Goal: Information Seeking & Learning: Learn about a topic

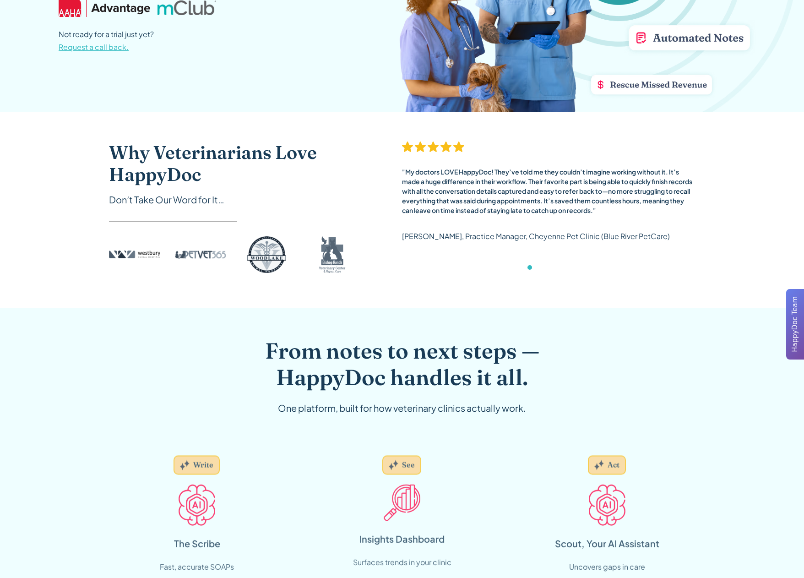
scroll to position [263, 0]
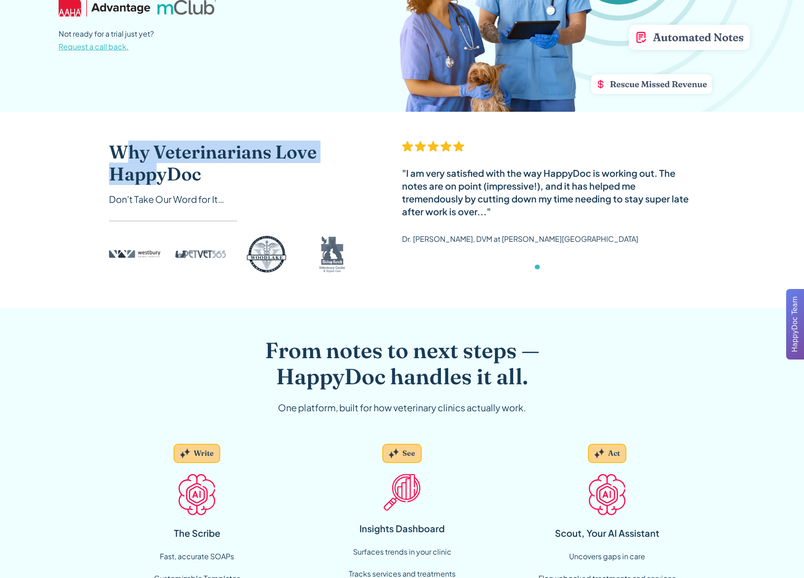
drag, startPoint x: 129, startPoint y: 157, endPoint x: 154, endPoint y: 171, distance: 28.7
click at [154, 171] on h2 "Why Veterinarians Love HappyDoc" at bounding box center [237, 163] width 256 height 44
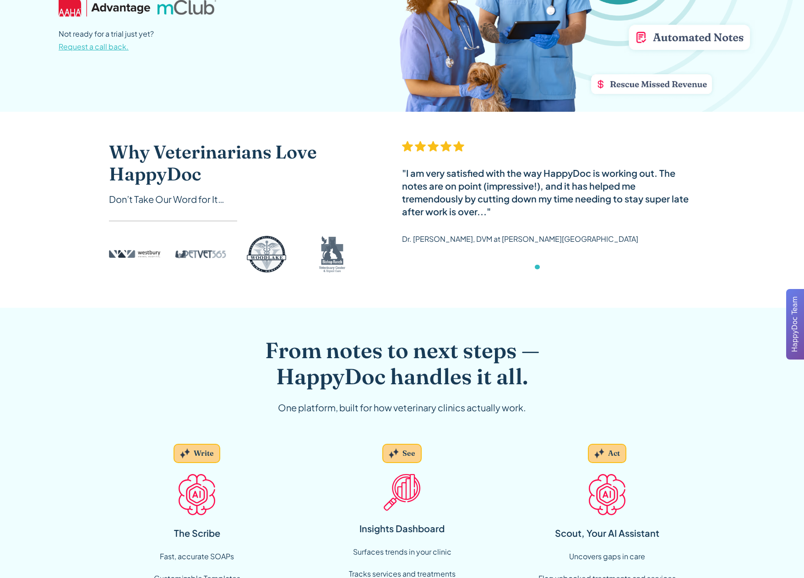
click at [177, 175] on h2 "Why Veterinarians Love HappyDoc" at bounding box center [237, 163] width 256 height 44
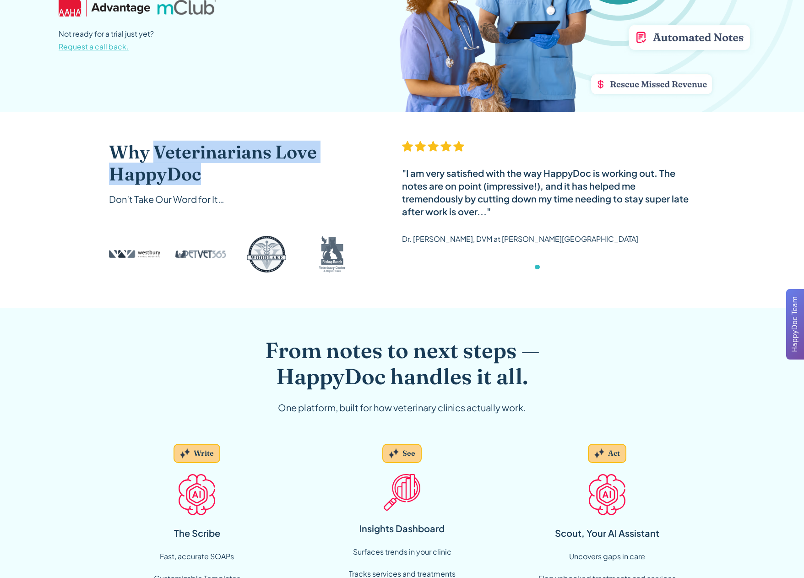
drag, startPoint x: 177, startPoint y: 175, endPoint x: 154, endPoint y: 150, distance: 34.4
click at [154, 150] on h2 "Why Veterinarians Love HappyDoc" at bounding box center [237, 163] width 256 height 44
drag, startPoint x: 154, startPoint y: 150, endPoint x: 154, endPoint y: 169, distance: 19.2
click at [154, 169] on h2 "Why Veterinarians Love HappyDoc" at bounding box center [237, 163] width 256 height 44
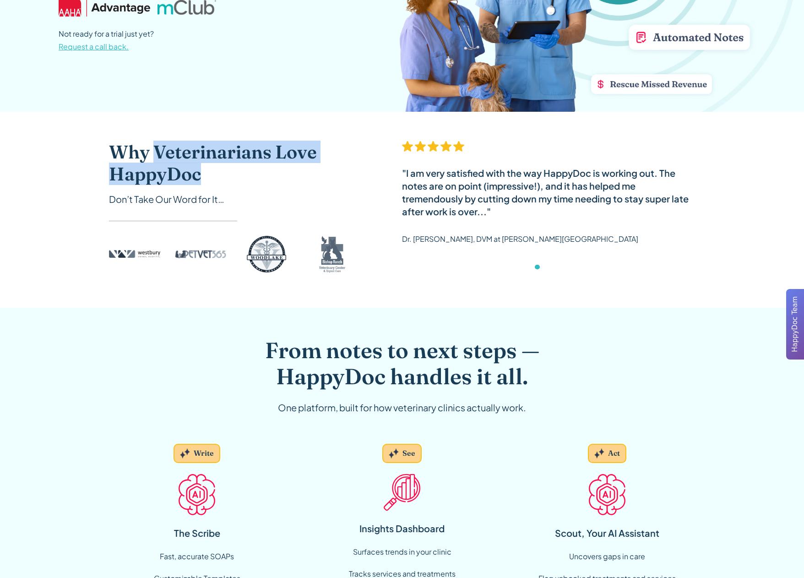
click at [154, 166] on h2 "Why Veterinarians Love HappyDoc" at bounding box center [237, 163] width 256 height 44
drag, startPoint x: 154, startPoint y: 166, endPoint x: 155, endPoint y: 145, distance: 21.5
click at [155, 145] on h2 "Why Veterinarians Love HappyDoc" at bounding box center [237, 163] width 256 height 44
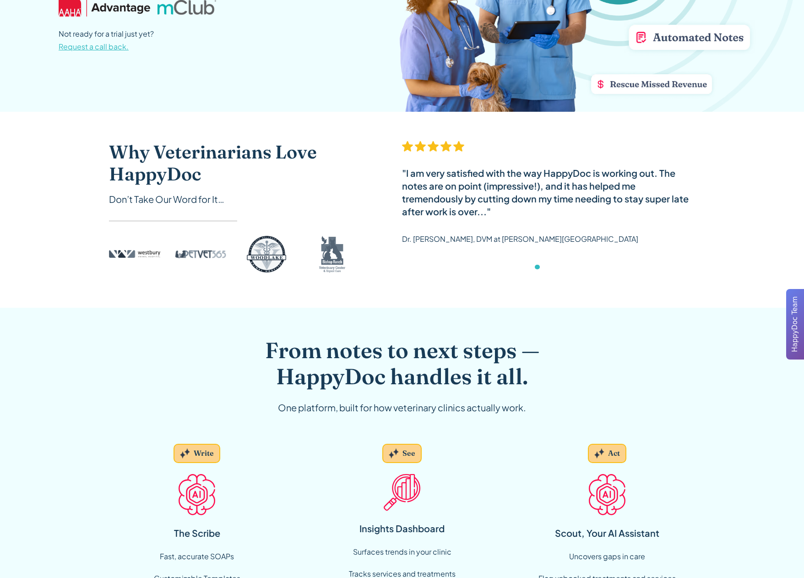
click at [129, 147] on h2 "Why Veterinarians Love HappyDoc" at bounding box center [237, 163] width 256 height 44
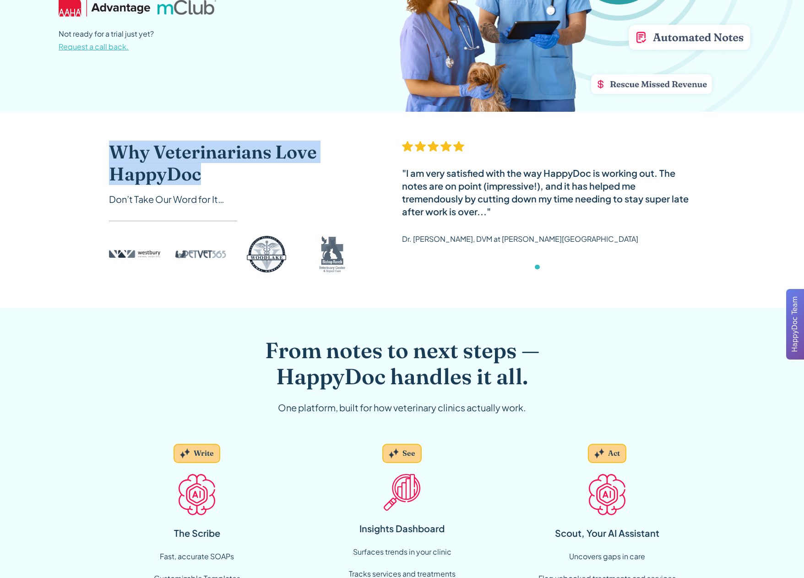
drag, startPoint x: 129, startPoint y: 147, endPoint x: 129, endPoint y: 167, distance: 19.7
click at [129, 167] on h2 "Why Veterinarians Love HappyDoc" at bounding box center [237, 163] width 256 height 44
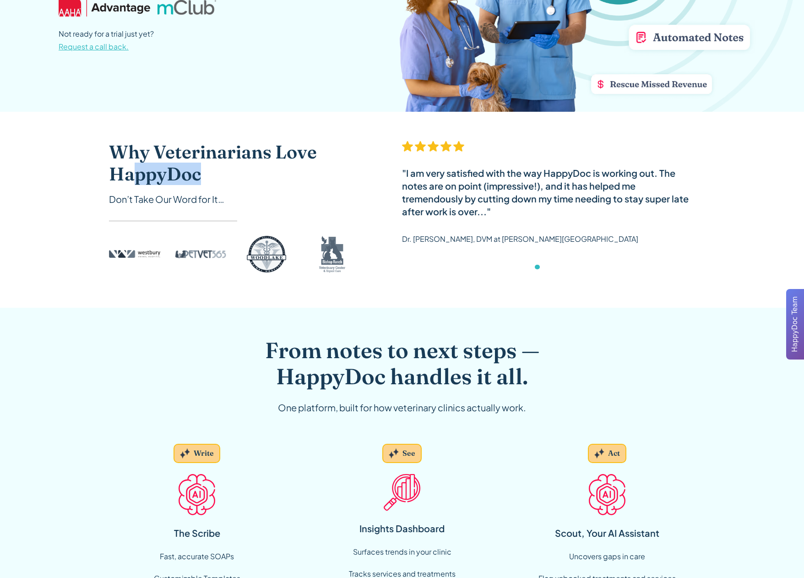
click at [138, 174] on h2 "Why Veterinarians Love HappyDoc" at bounding box center [237, 163] width 256 height 44
drag, startPoint x: 138, startPoint y: 174, endPoint x: 176, endPoint y: 151, distance: 44.7
click at [176, 151] on h2 "Why Veterinarians Love HappyDoc" at bounding box center [237, 163] width 256 height 44
drag, startPoint x: 176, startPoint y: 151, endPoint x: 176, endPoint y: 171, distance: 20.1
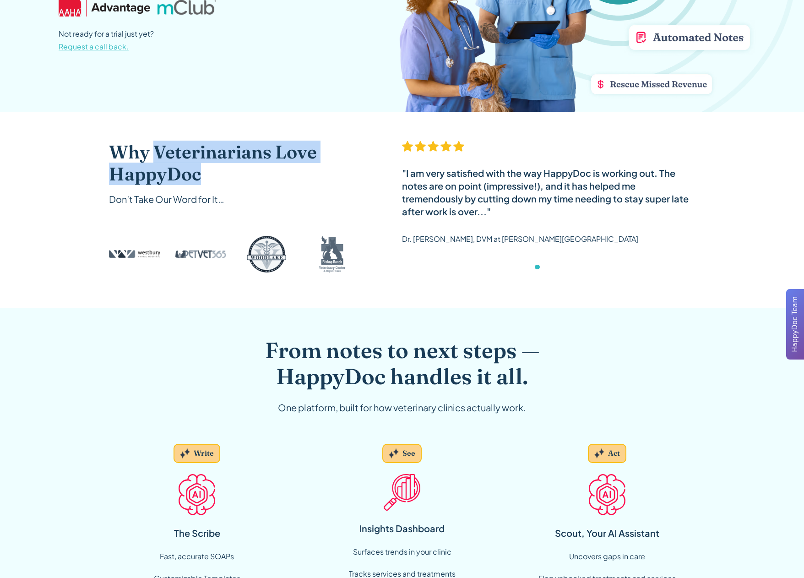
click at [176, 171] on h2 "Why Veterinarians Love HappyDoc" at bounding box center [237, 163] width 256 height 44
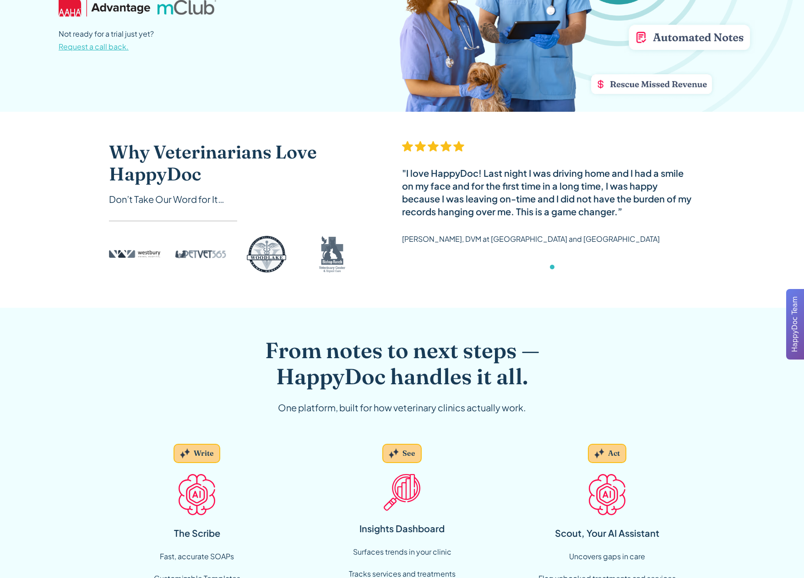
click at [253, 296] on div "Why Veterinarians Love HappyDoc Don’t Take Our Word for It… "My doctors LOVE Ha…" at bounding box center [402, 210] width 586 height 196
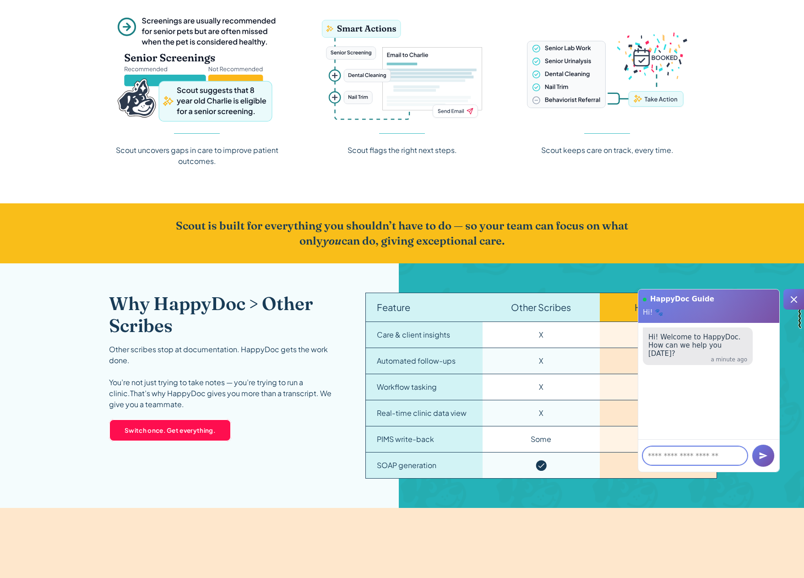
scroll to position [1286, 0]
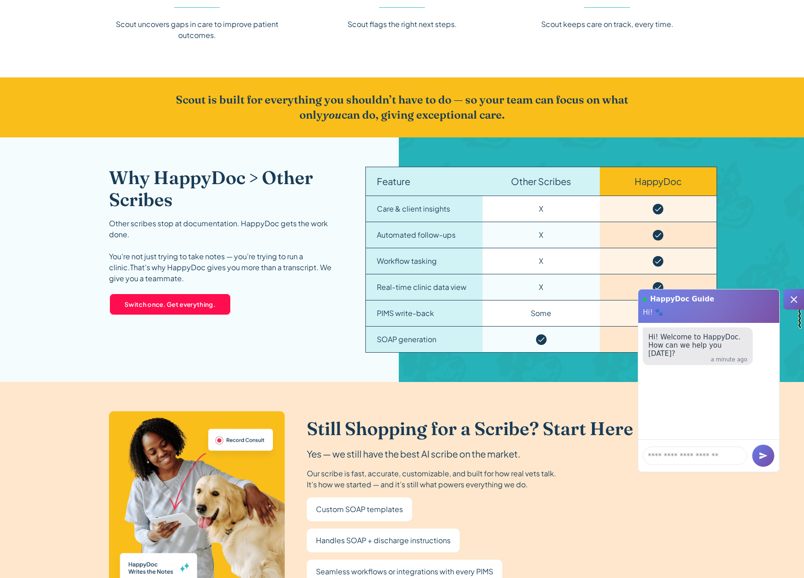
click at [793, 303] on icon at bounding box center [793, 299] width 11 height 11
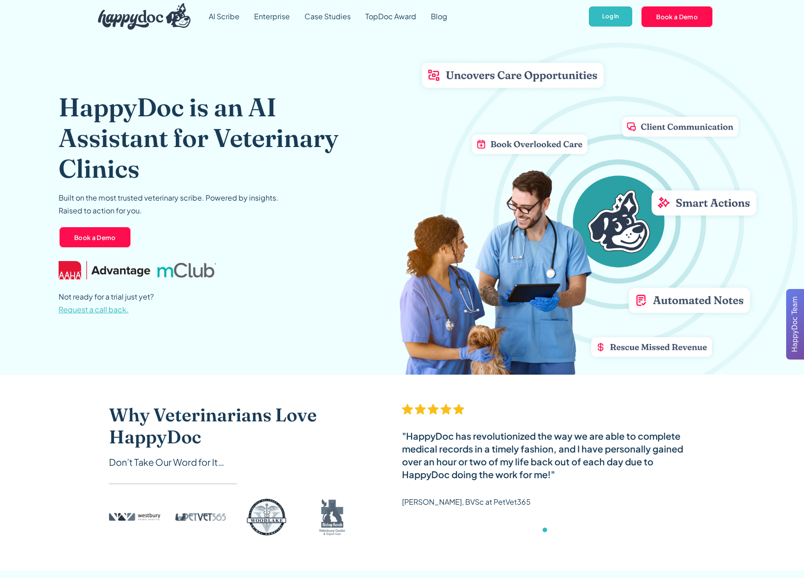
click at [702, 207] on div "HappyDoc is an AI Assistant for Veterinary Clinics Built on the most trusted ve…" at bounding box center [402, 203] width 687 height 341
click at [641, 122] on div "HappyDoc is an AI Assistant for Veterinary Clinics Built on the most trusted ve…" at bounding box center [402, 203] width 687 height 341
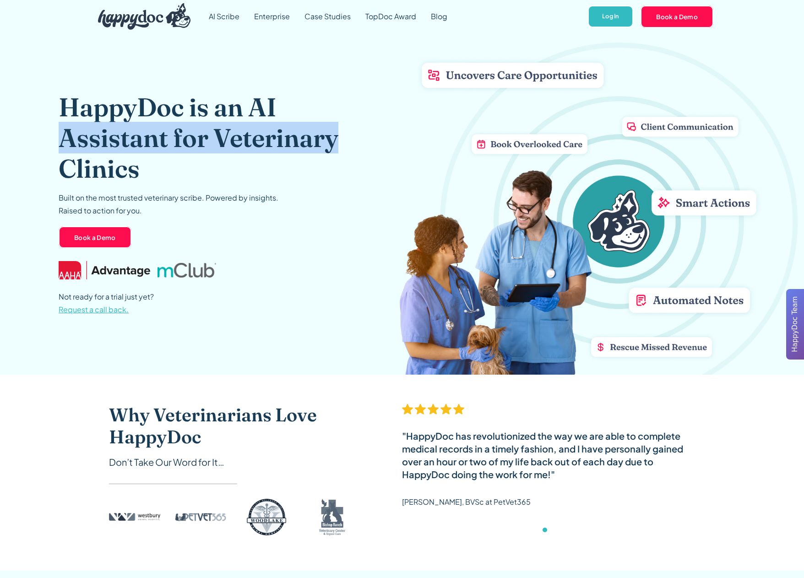
drag, startPoint x: 658, startPoint y: 122, endPoint x: 673, endPoint y: 123, distance: 14.7
click at [673, 123] on div "HappyDoc is an AI Assistant for Veterinary Clinics Built on the most trusted ve…" at bounding box center [402, 203] width 687 height 341
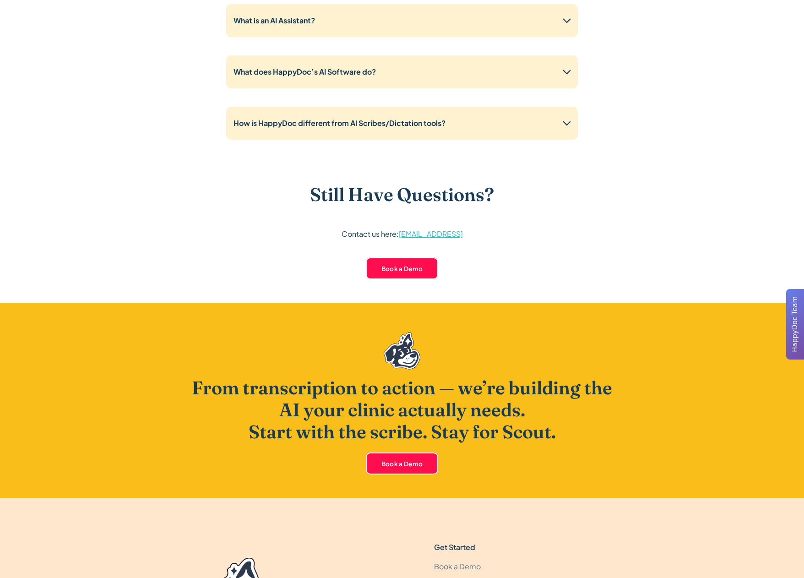
scroll to position [2263, 0]
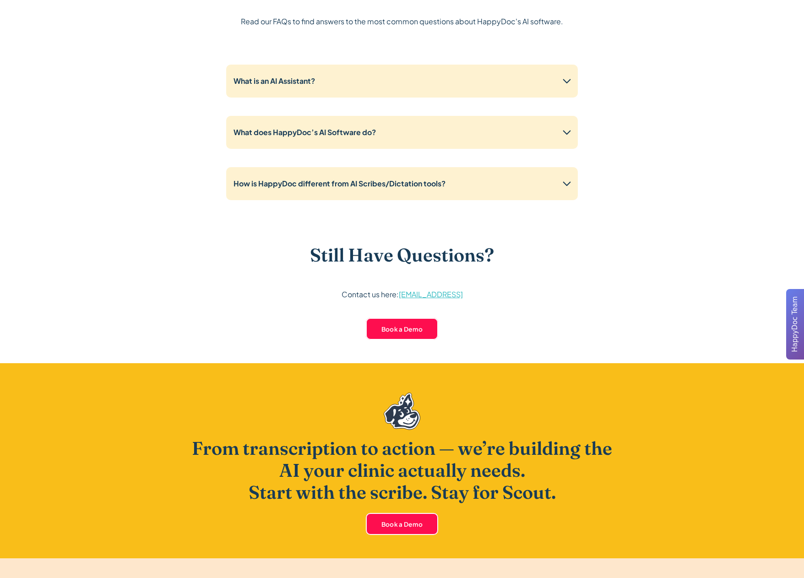
click at [339, 163] on div "What is an AI Assistant? An AI Assistant is like having a virtual assistant ded…" at bounding box center [402, 136] width 352 height 143
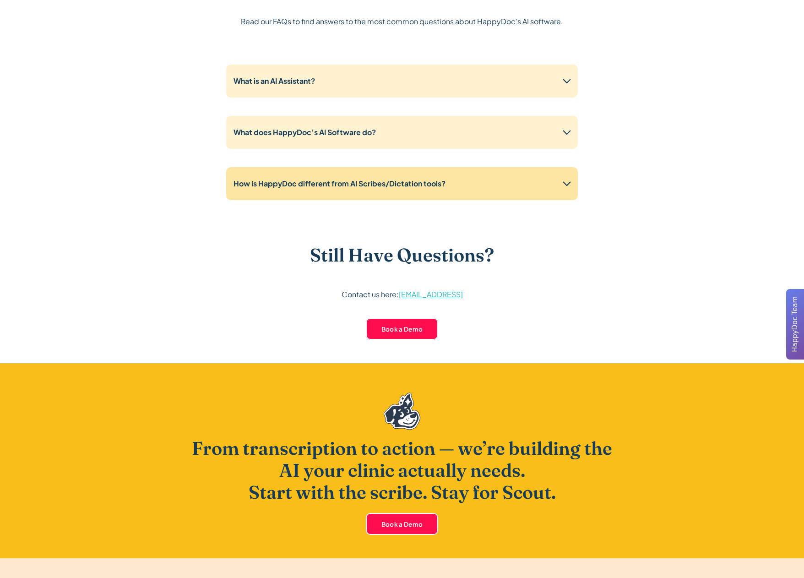
click at [339, 182] on strong "How is HappyDoc different from AI Scribes/Dictation tools?" at bounding box center [339, 183] width 212 height 10
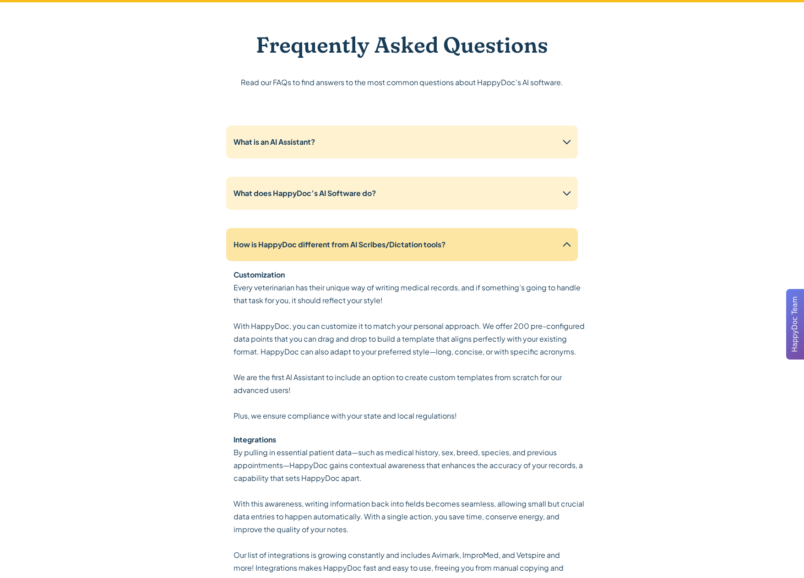
scroll to position [2184, 0]
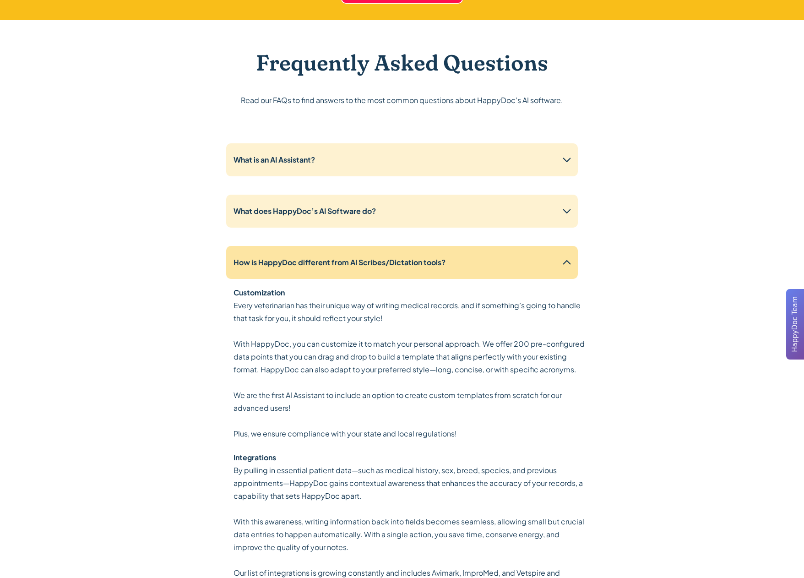
click at [323, 257] on div "How is HappyDoc different from AI Scribes/Dictation tools?" at bounding box center [339, 262] width 212 height 11
